Goal: Task Accomplishment & Management: Manage account settings

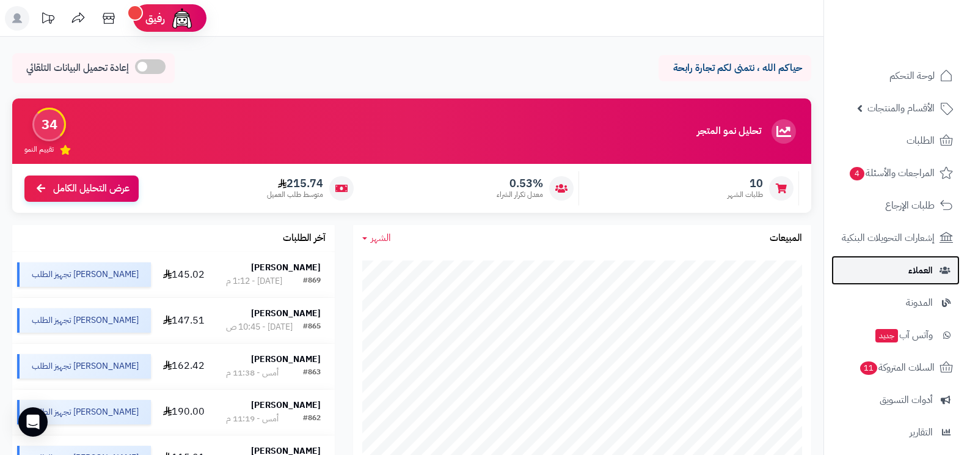
click at [876, 259] on link "العملاء" at bounding box center [896, 269] width 128 height 29
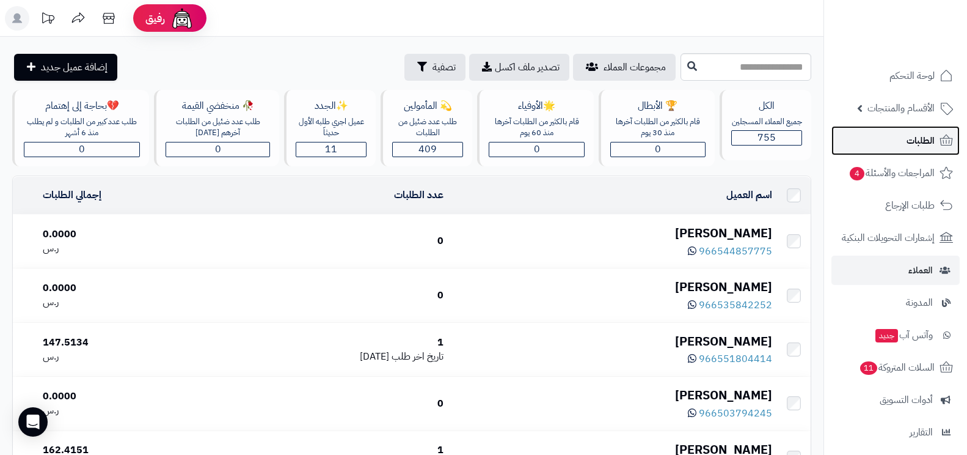
click at [888, 141] on link "الطلبات" at bounding box center [896, 140] width 128 height 29
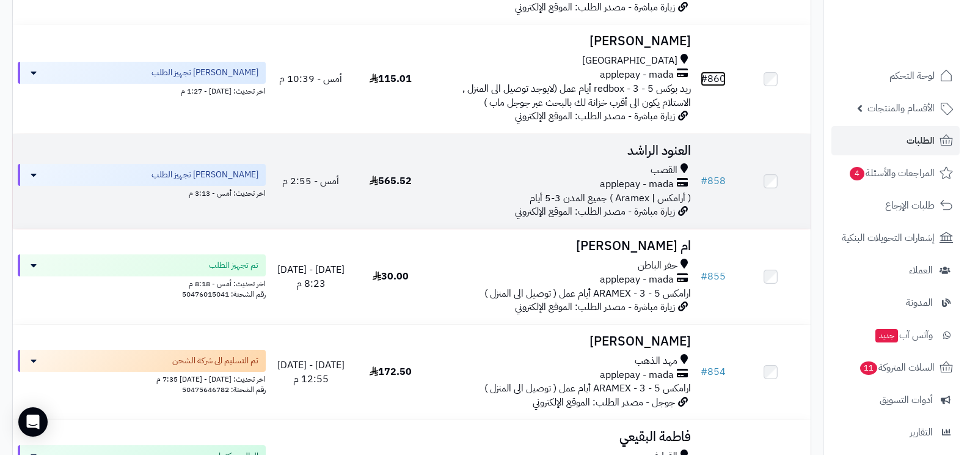
scroll to position [574, 0]
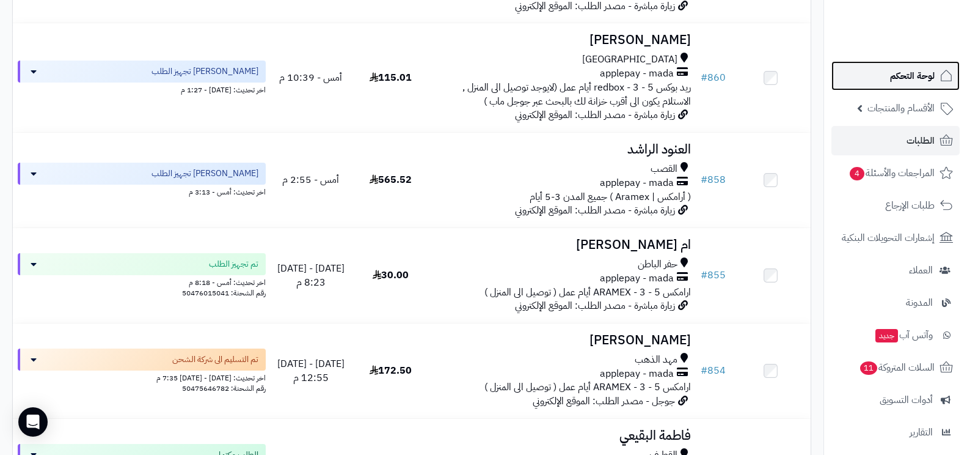
click at [912, 79] on span "لوحة التحكم" at bounding box center [912, 75] width 45 height 17
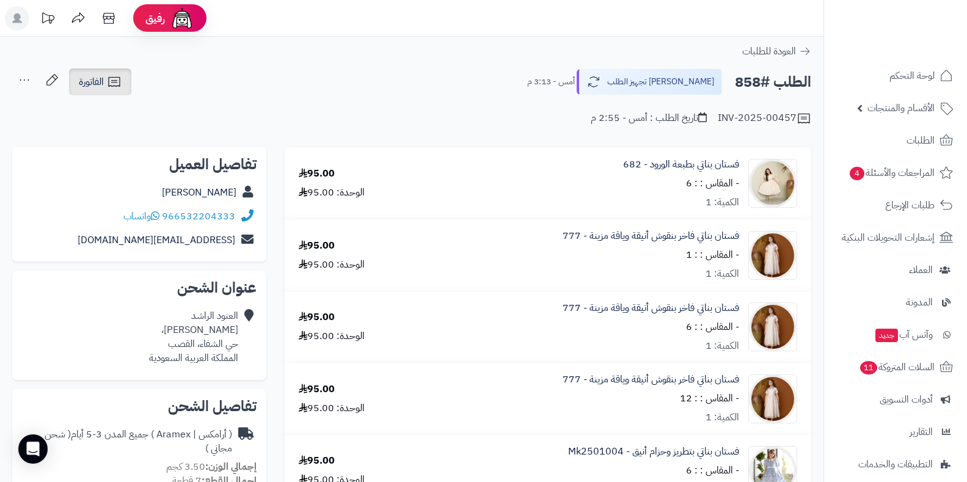
click at [112, 86] on icon at bounding box center [114, 82] width 12 height 10
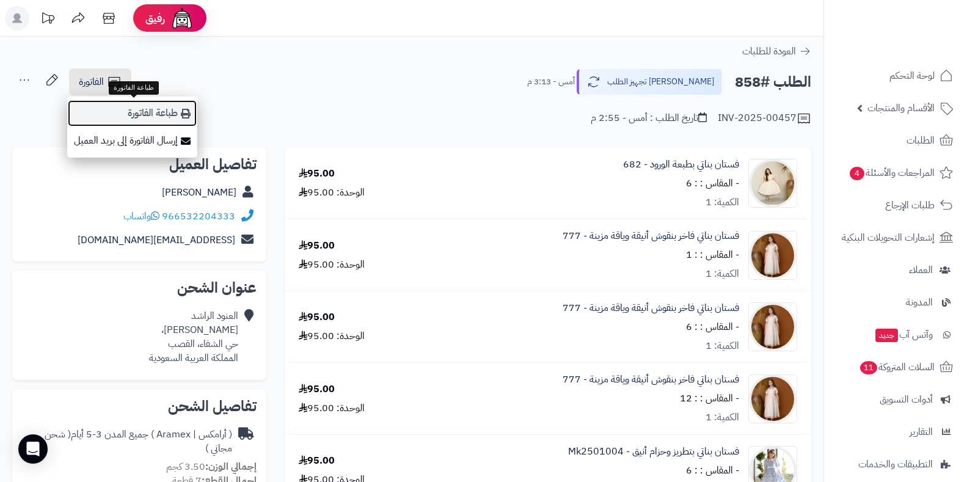
click at [189, 116] on icon at bounding box center [186, 114] width 10 height 10
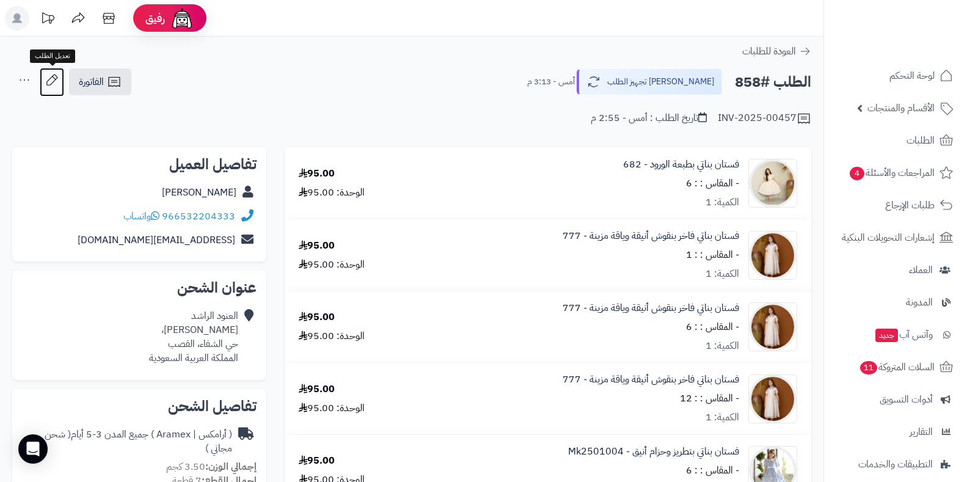
click at [57, 79] on icon at bounding box center [52, 80] width 24 height 24
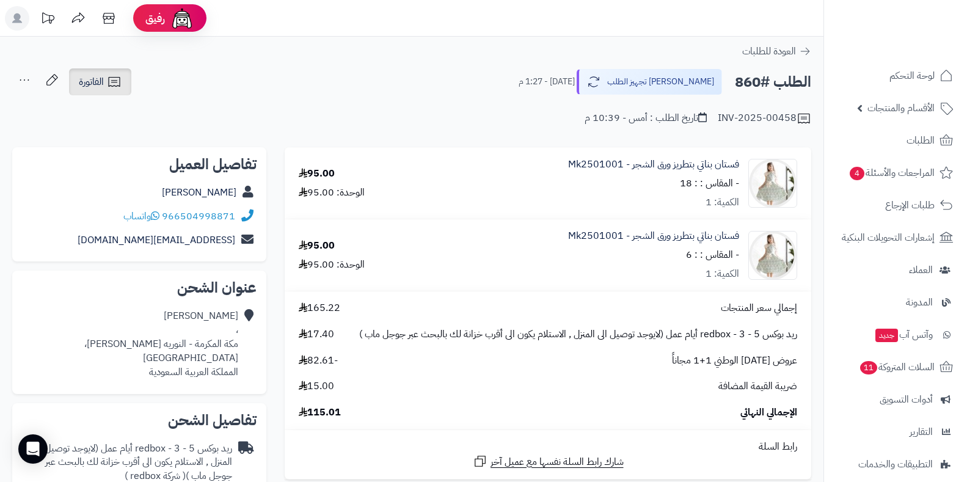
click at [98, 87] on span "الفاتورة" at bounding box center [91, 82] width 25 height 15
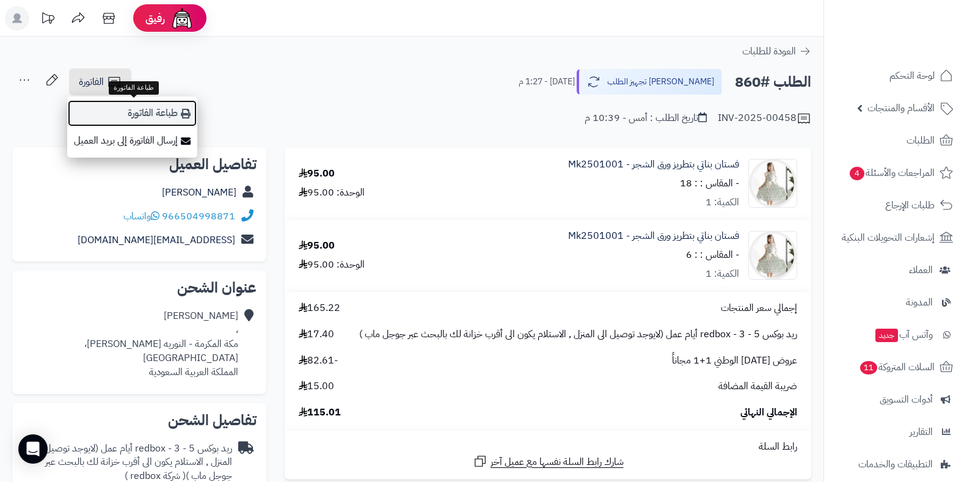
click at [133, 115] on link "طباعة الفاتورة" at bounding box center [132, 113] width 130 height 27
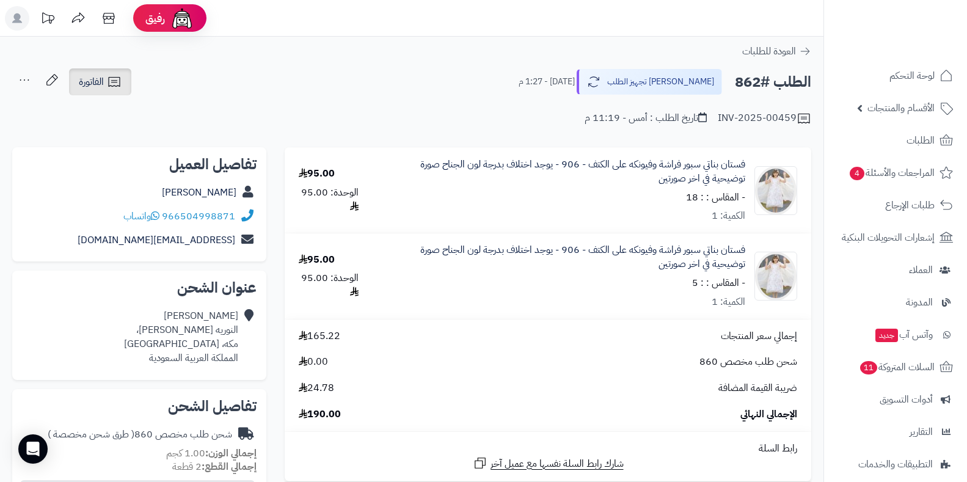
click at [123, 76] on link "الفاتورة" at bounding box center [100, 81] width 62 height 27
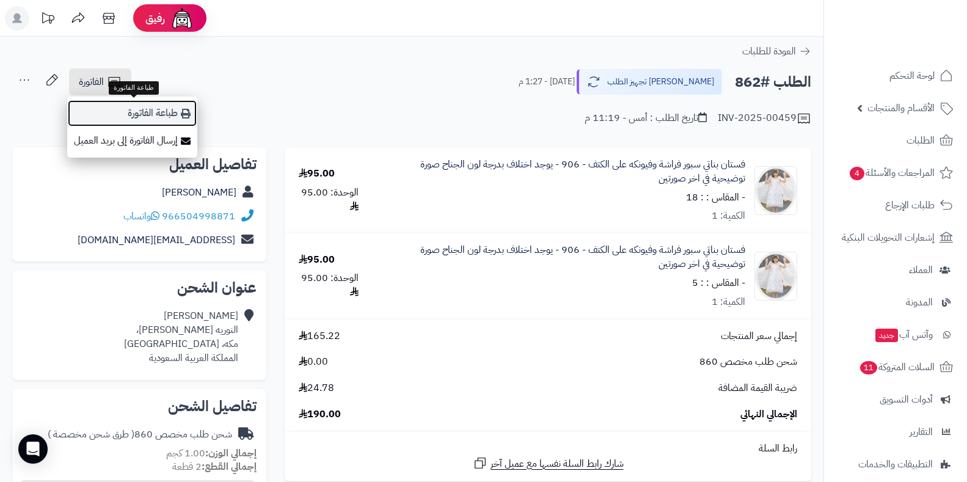
click at [131, 115] on link "طباعة الفاتورة" at bounding box center [132, 113] width 130 height 27
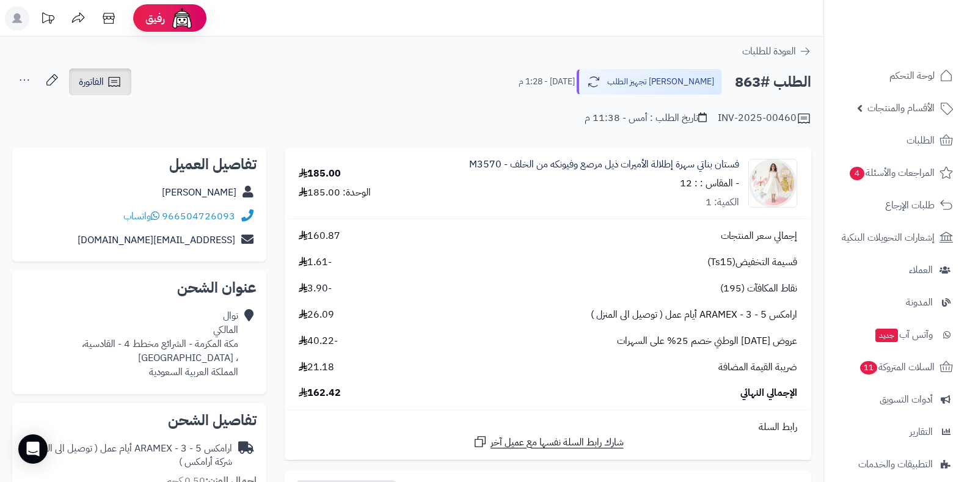
click at [122, 77] on link "الفاتورة" at bounding box center [100, 81] width 62 height 27
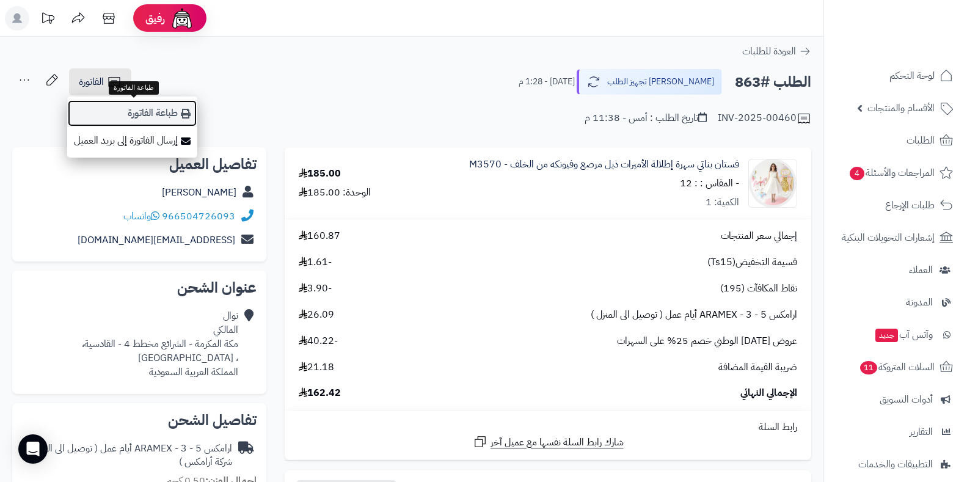
click at [152, 106] on link "طباعة الفاتورة" at bounding box center [132, 113] width 130 height 27
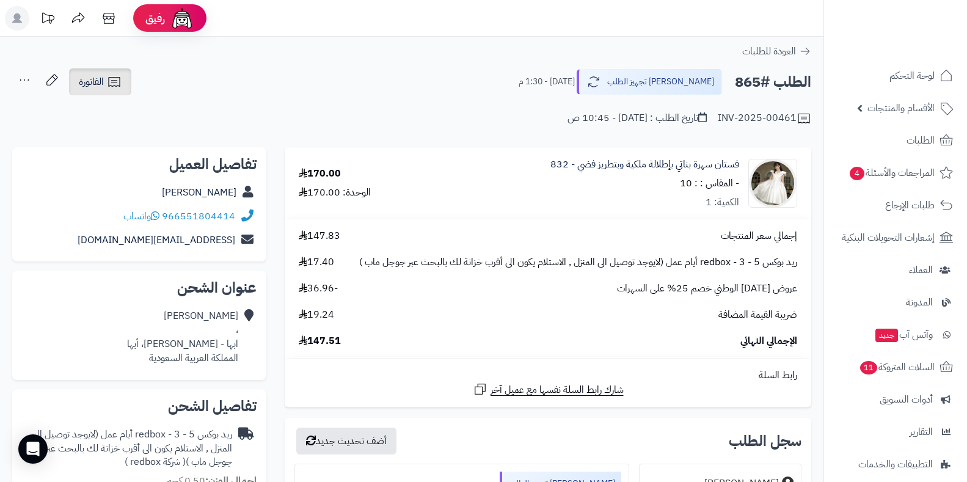
click at [120, 71] on link "الفاتورة" at bounding box center [100, 81] width 62 height 27
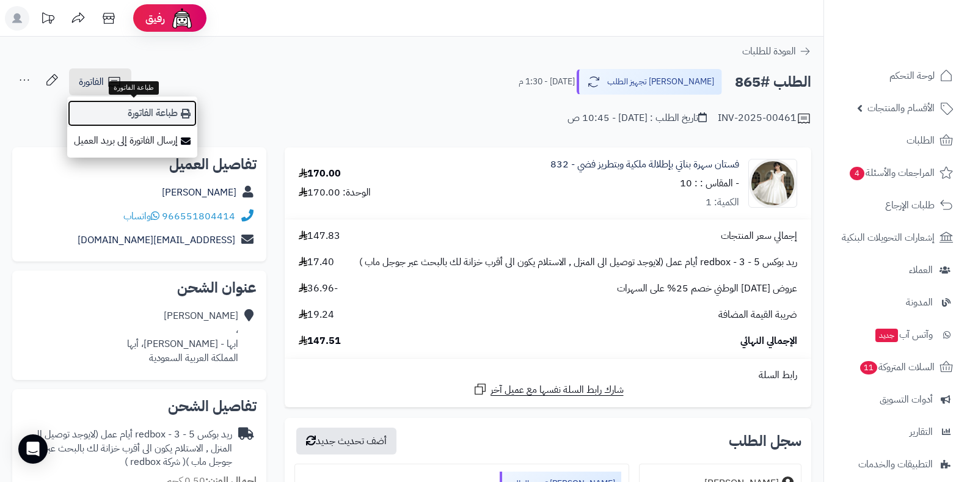
click at [133, 106] on link "طباعة الفاتورة" at bounding box center [132, 113] width 130 height 27
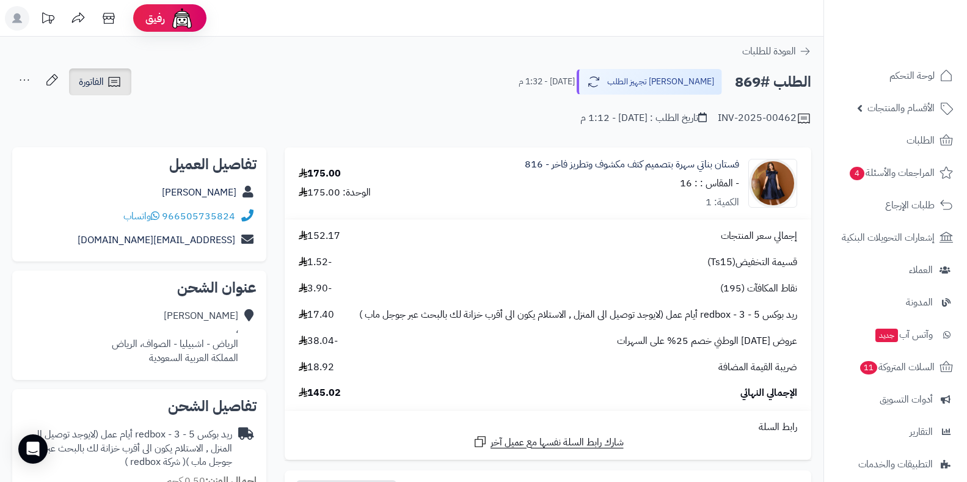
click at [85, 89] on span "الفاتورة" at bounding box center [91, 82] width 25 height 15
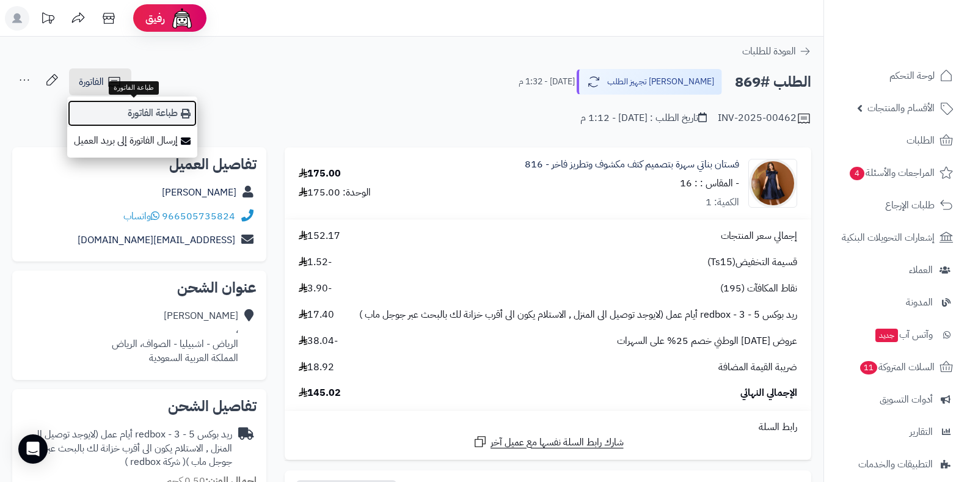
click at [115, 108] on link "طباعة الفاتورة" at bounding box center [132, 113] width 130 height 27
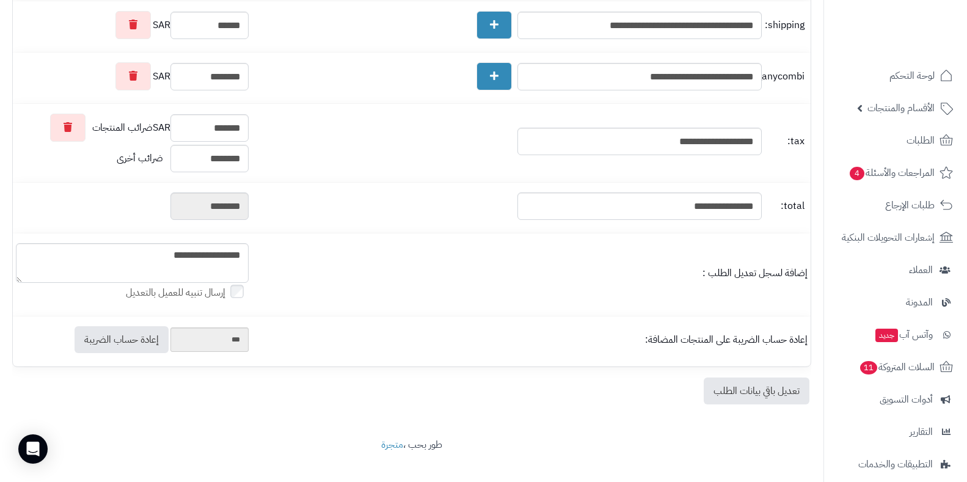
scroll to position [995, 0]
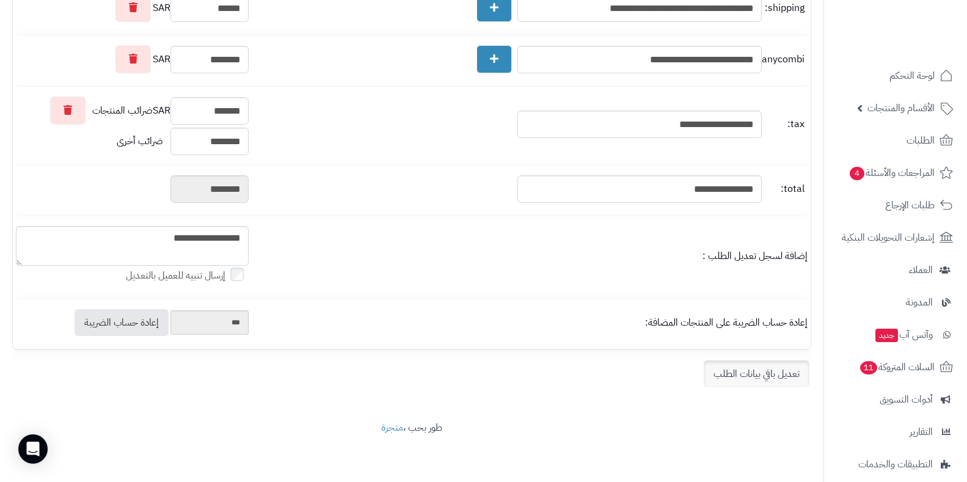
click at [717, 369] on link "تعديل باقي بيانات الطلب" at bounding box center [757, 374] width 106 height 27
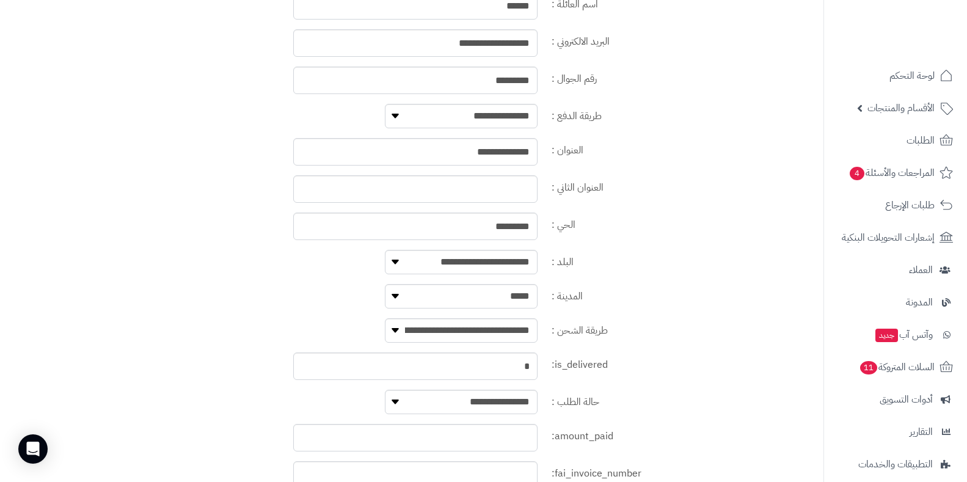
scroll to position [1450, 0]
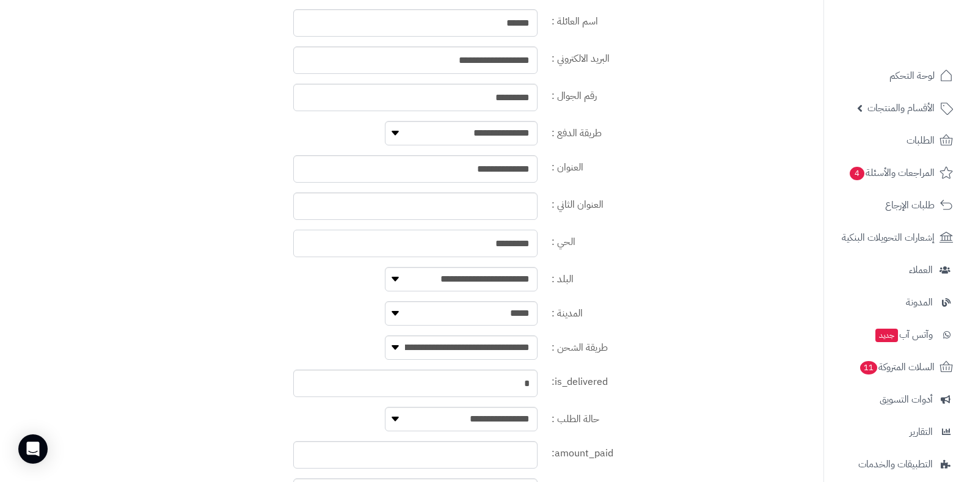
click at [526, 247] on input "*********" at bounding box center [415, 243] width 244 height 27
click at [533, 168] on input "**********" at bounding box center [415, 168] width 244 height 27
paste input "*********"
type input "**********"
click at [516, 247] on input "*********" at bounding box center [415, 243] width 244 height 27
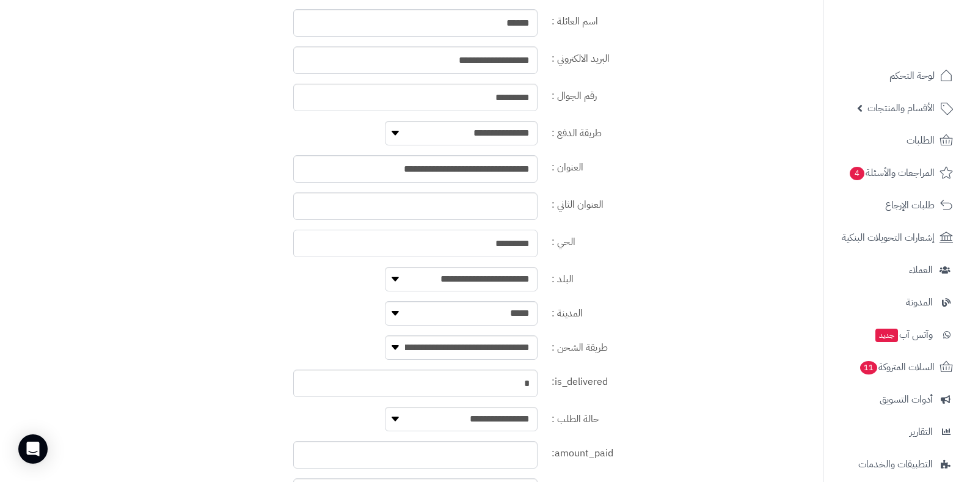
click at [516, 247] on input "*********" at bounding box center [415, 243] width 244 height 27
click at [260, 260] on div "الحي :" at bounding box center [411, 248] width 809 height 37
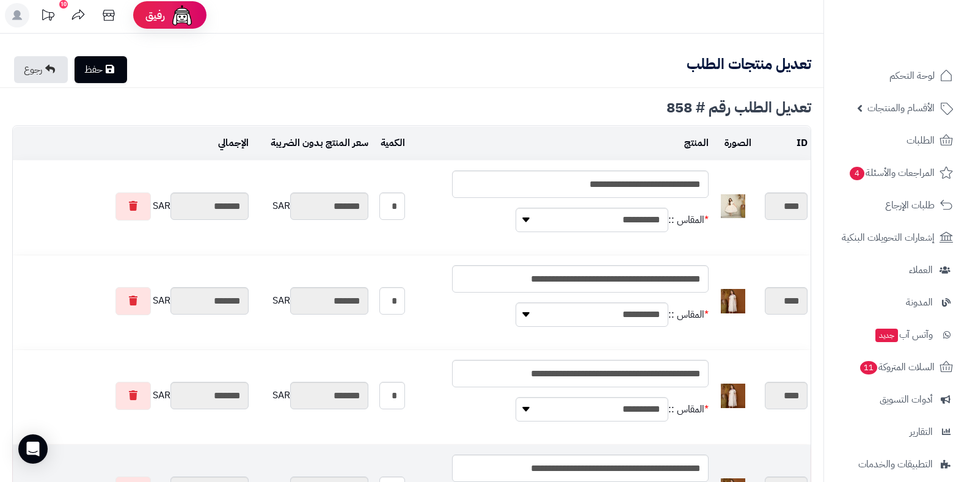
scroll to position [0, 0]
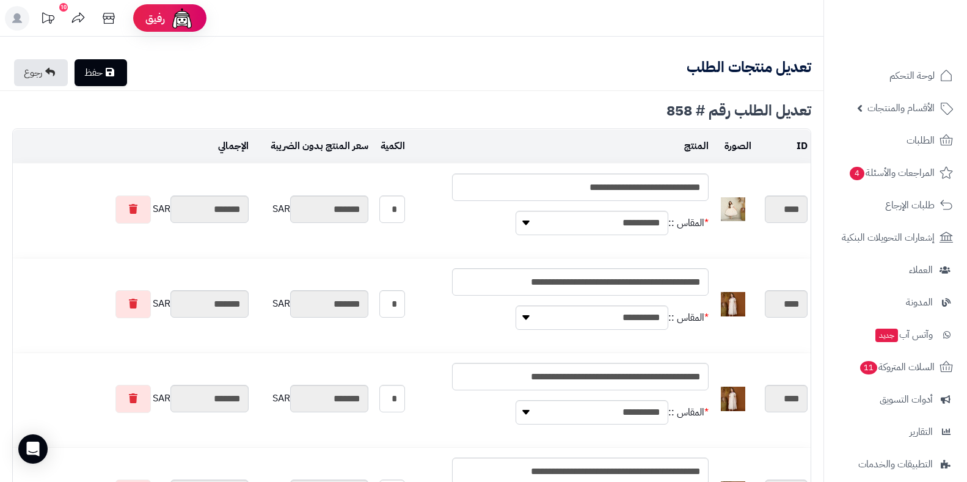
click at [103, 73] on link "حفظ" at bounding box center [101, 72] width 53 height 27
type input "**********"
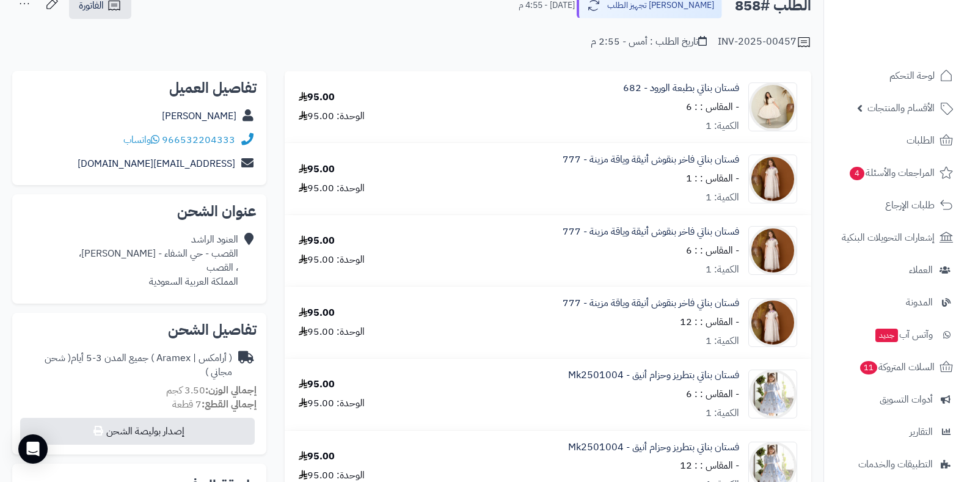
scroll to position [73, 0]
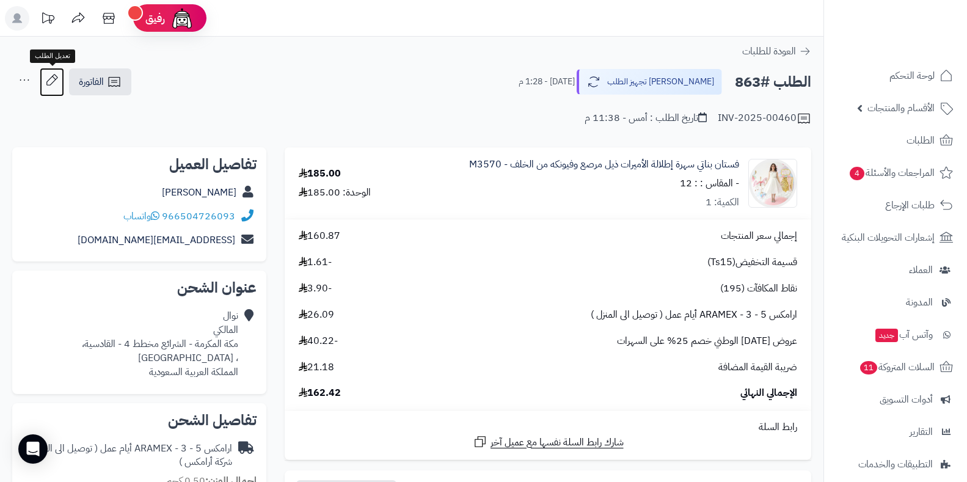
click at [50, 81] on icon at bounding box center [52, 80] width 24 height 24
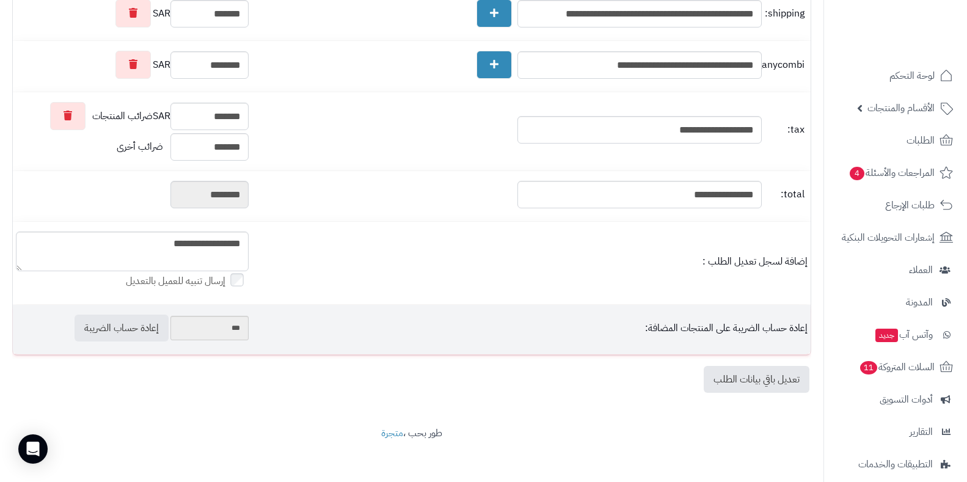
scroll to position [478, 0]
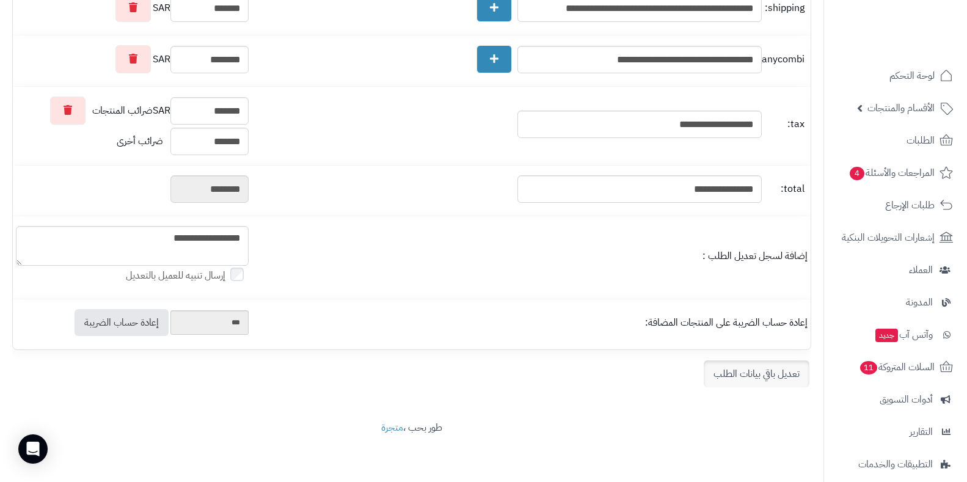
click at [752, 364] on link "تعديل باقي بيانات الطلب" at bounding box center [757, 374] width 106 height 27
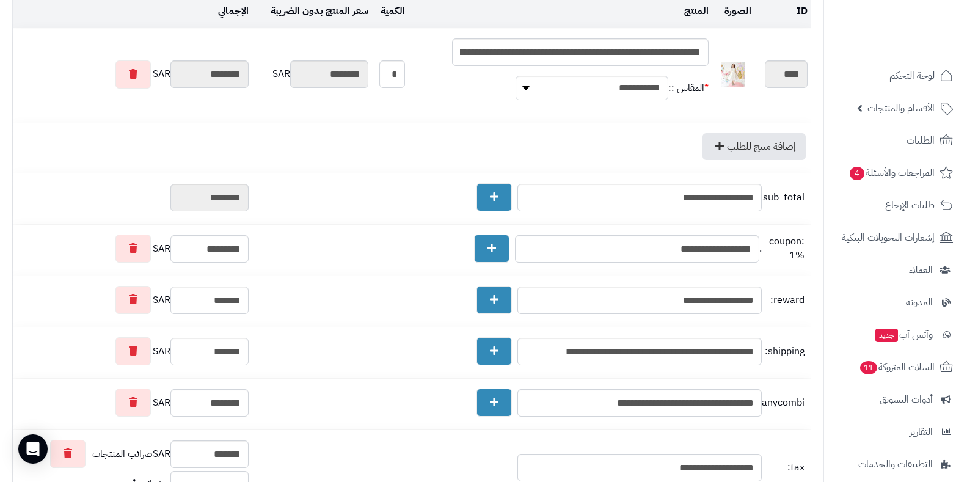
scroll to position [0, 0]
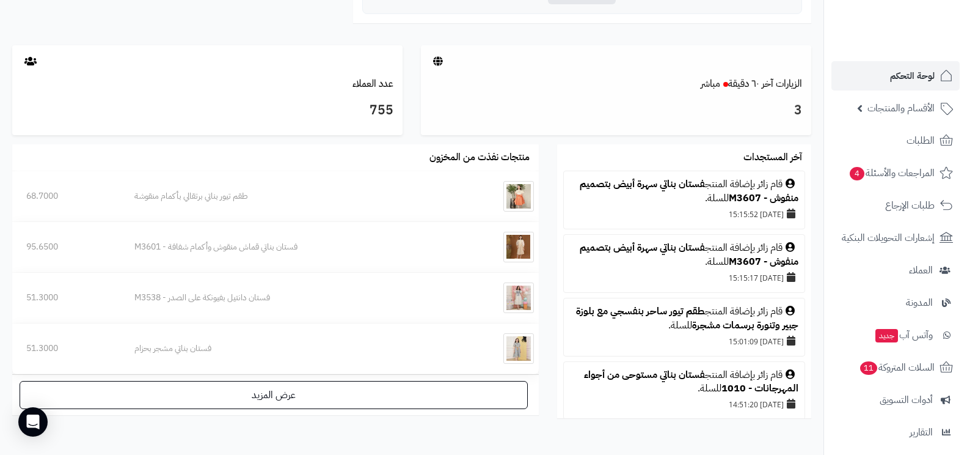
scroll to position [591, 0]
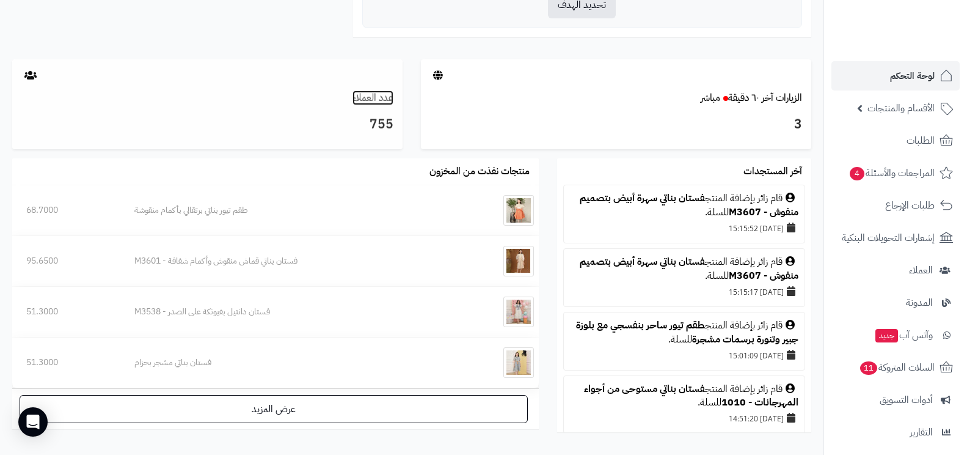
click at [380, 95] on link "عدد العملاء" at bounding box center [373, 97] width 41 height 15
